Goal: Transaction & Acquisition: Purchase product/service

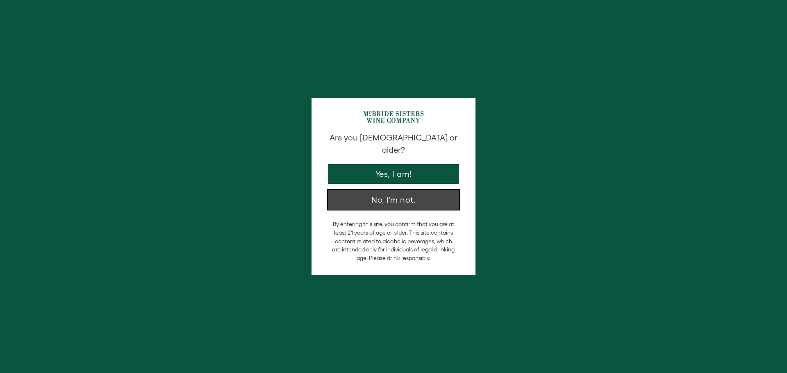
click at [413, 190] on button "No, I'm not." at bounding box center [393, 200] width 131 height 20
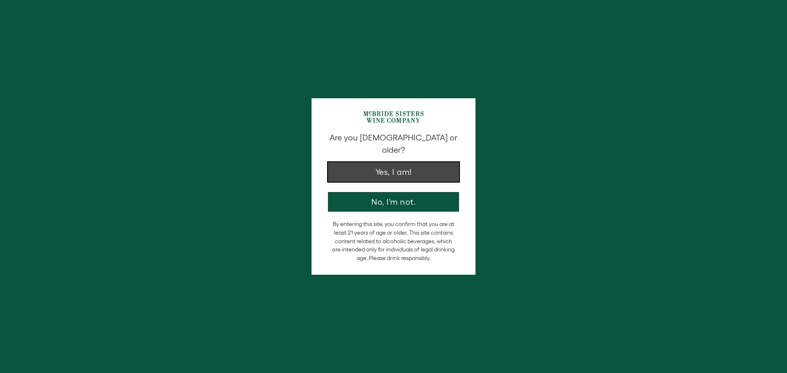
click at [391, 163] on button "Yes, I am!" at bounding box center [393, 172] width 131 height 20
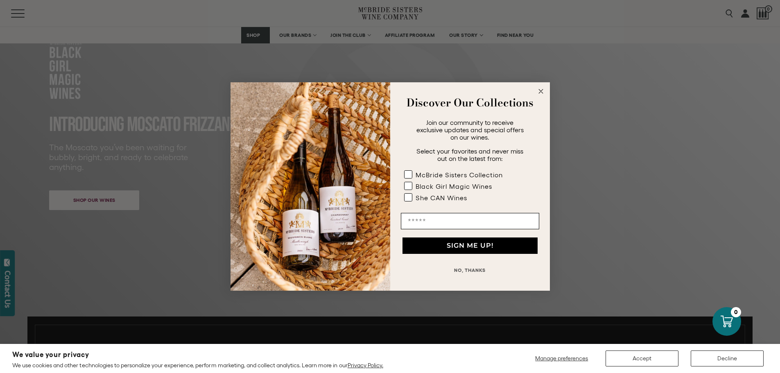
scroll to position [41, 0]
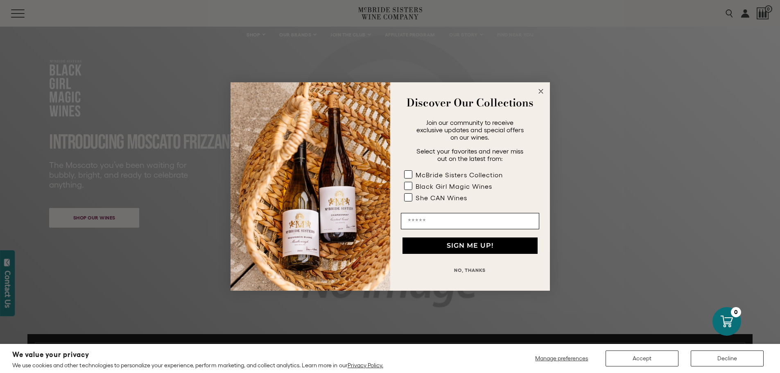
click at [545, 91] on circle "Close dialog" at bounding box center [540, 91] width 9 height 9
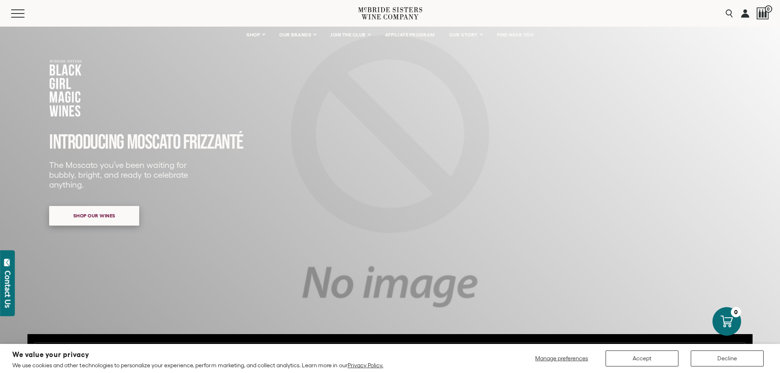
click at [114, 218] on span "Shop our wines" at bounding box center [94, 216] width 71 height 16
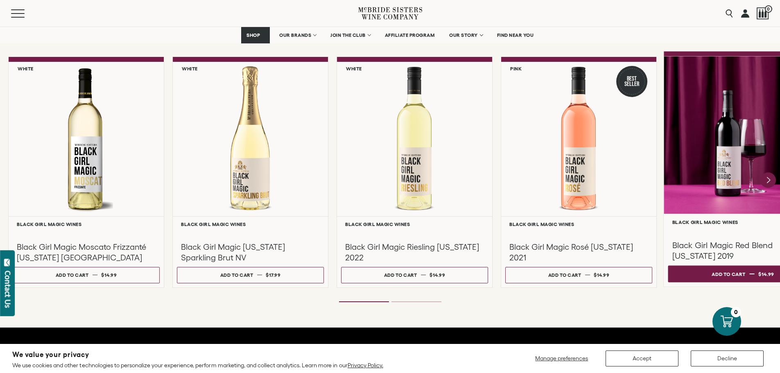
scroll to position [707, 0]
